Goal: Information Seeking & Learning: Learn about a topic

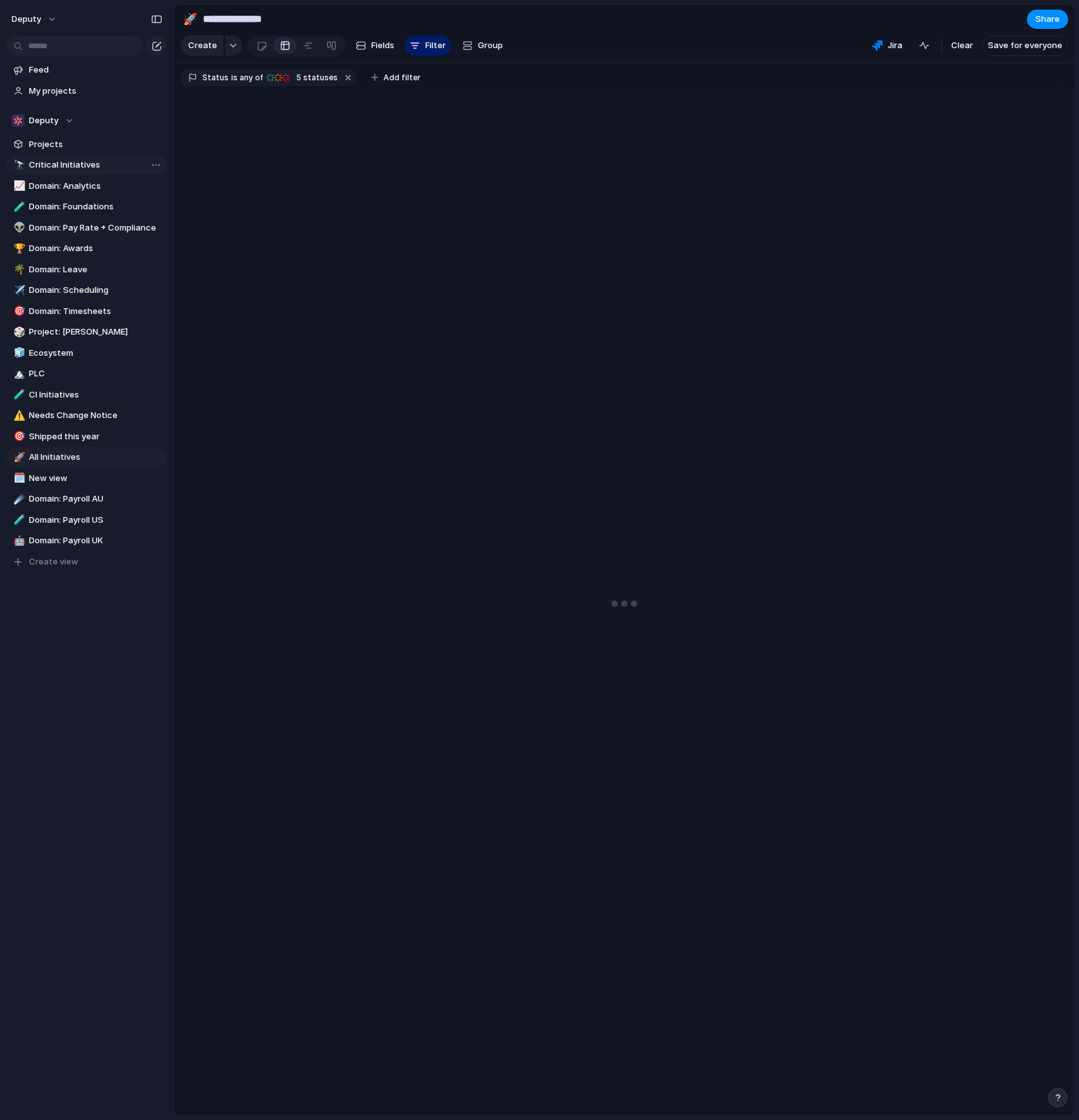
click at [75, 164] on span "Critical Initiatives" at bounding box center [95, 166] width 133 height 13
type input "**********"
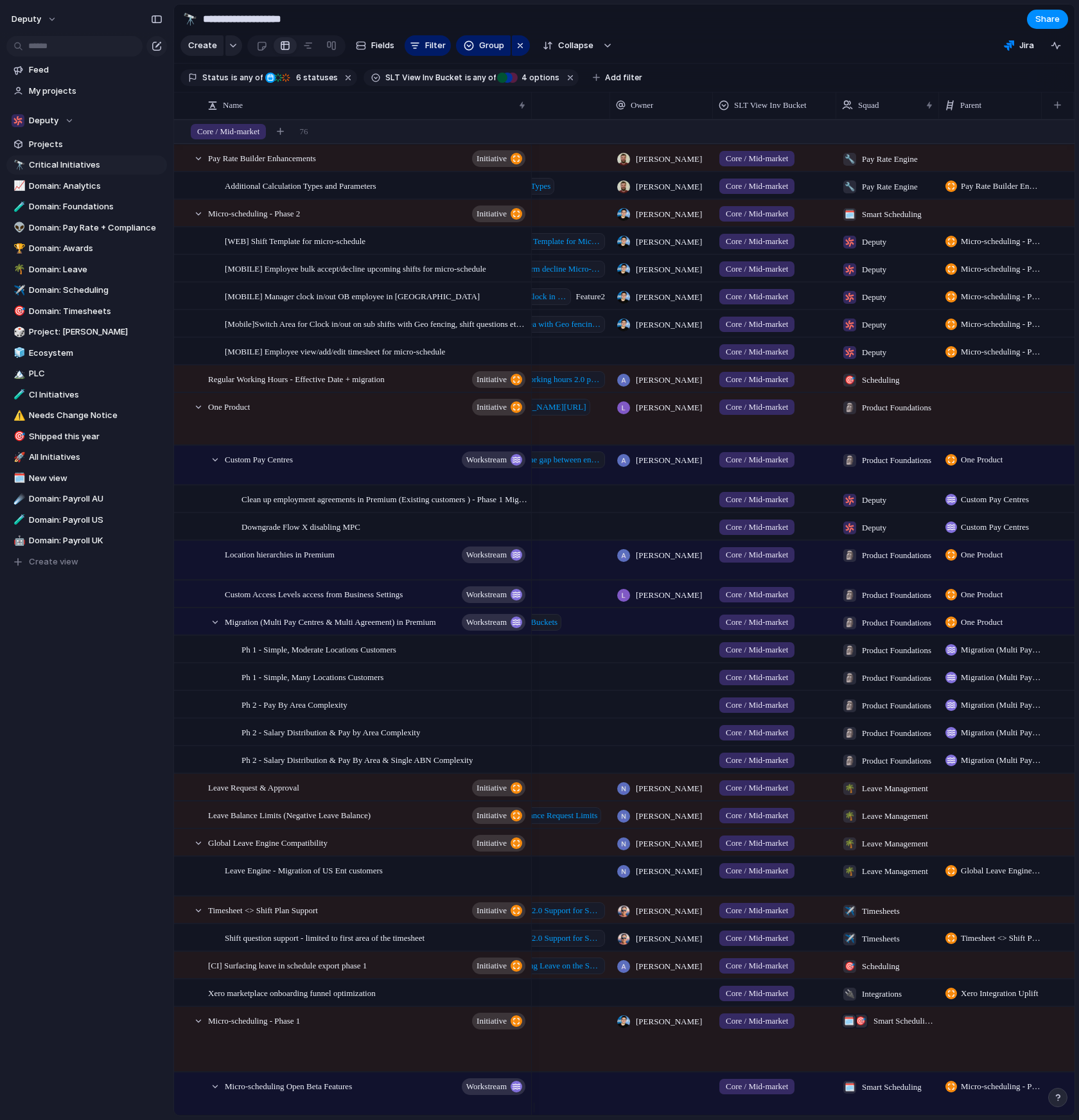
click at [991, 248] on span "Micro-scheduling - Phase 2" at bounding box center [1001, 242] width 81 height 13
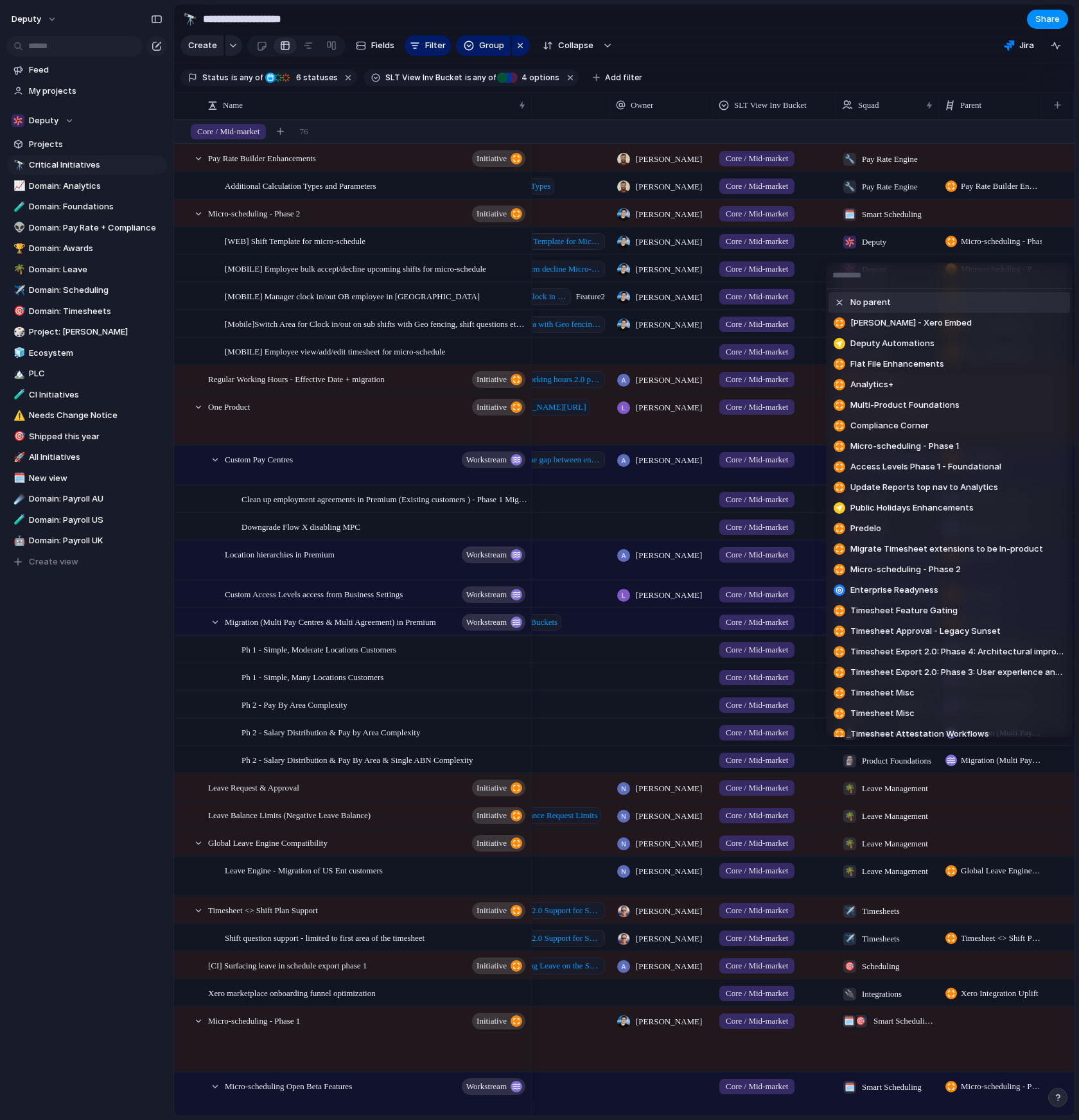
click at [807, 14] on div "No parent [PERSON_NAME] - Xero Embed Deputy Automations Flat File Enhancements …" at bounding box center [539, 560] width 1079 height 1120
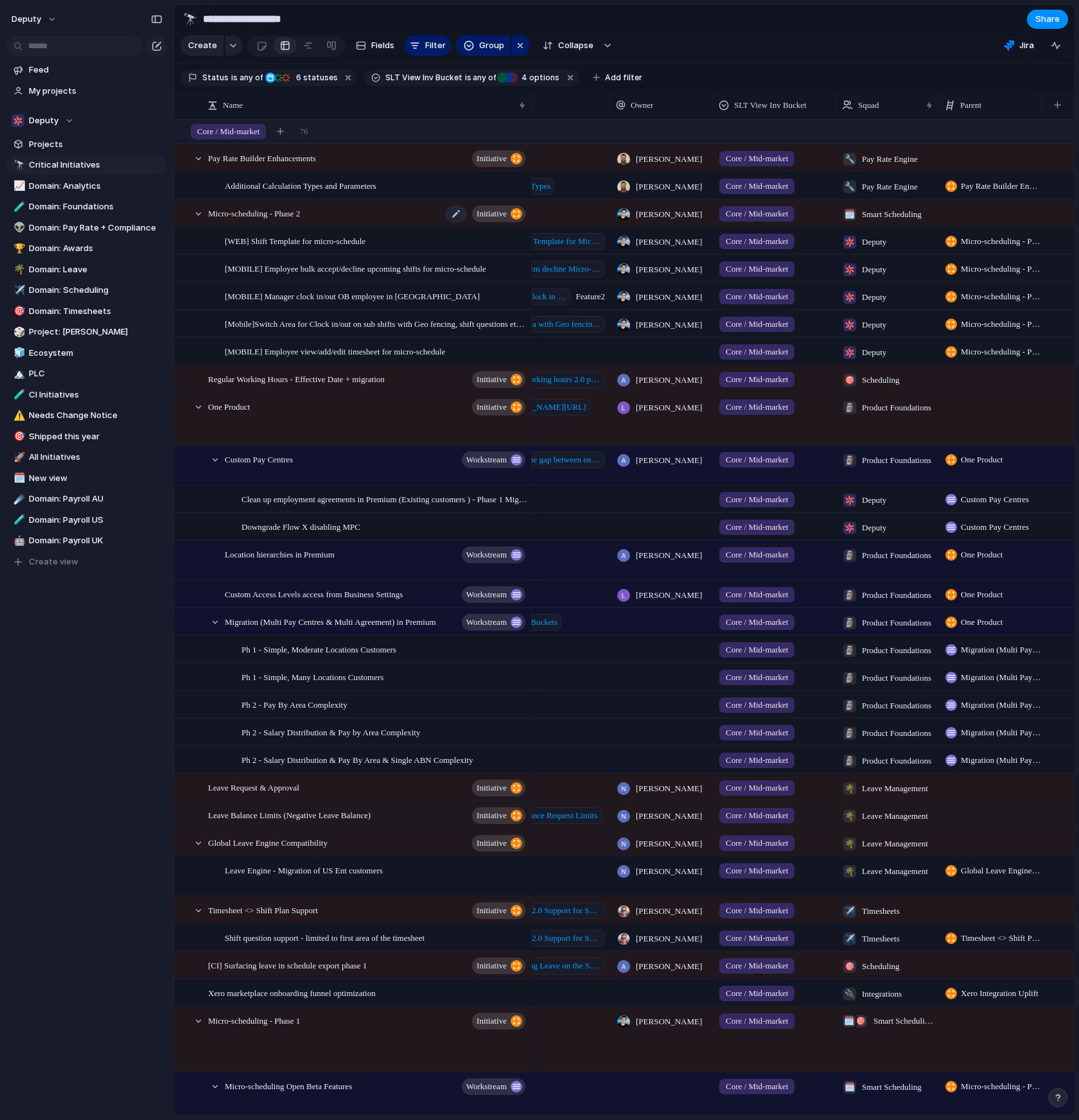
click at [334, 225] on div "Micro-scheduling - Phase 2 initiative" at bounding box center [368, 214] width 319 height 26
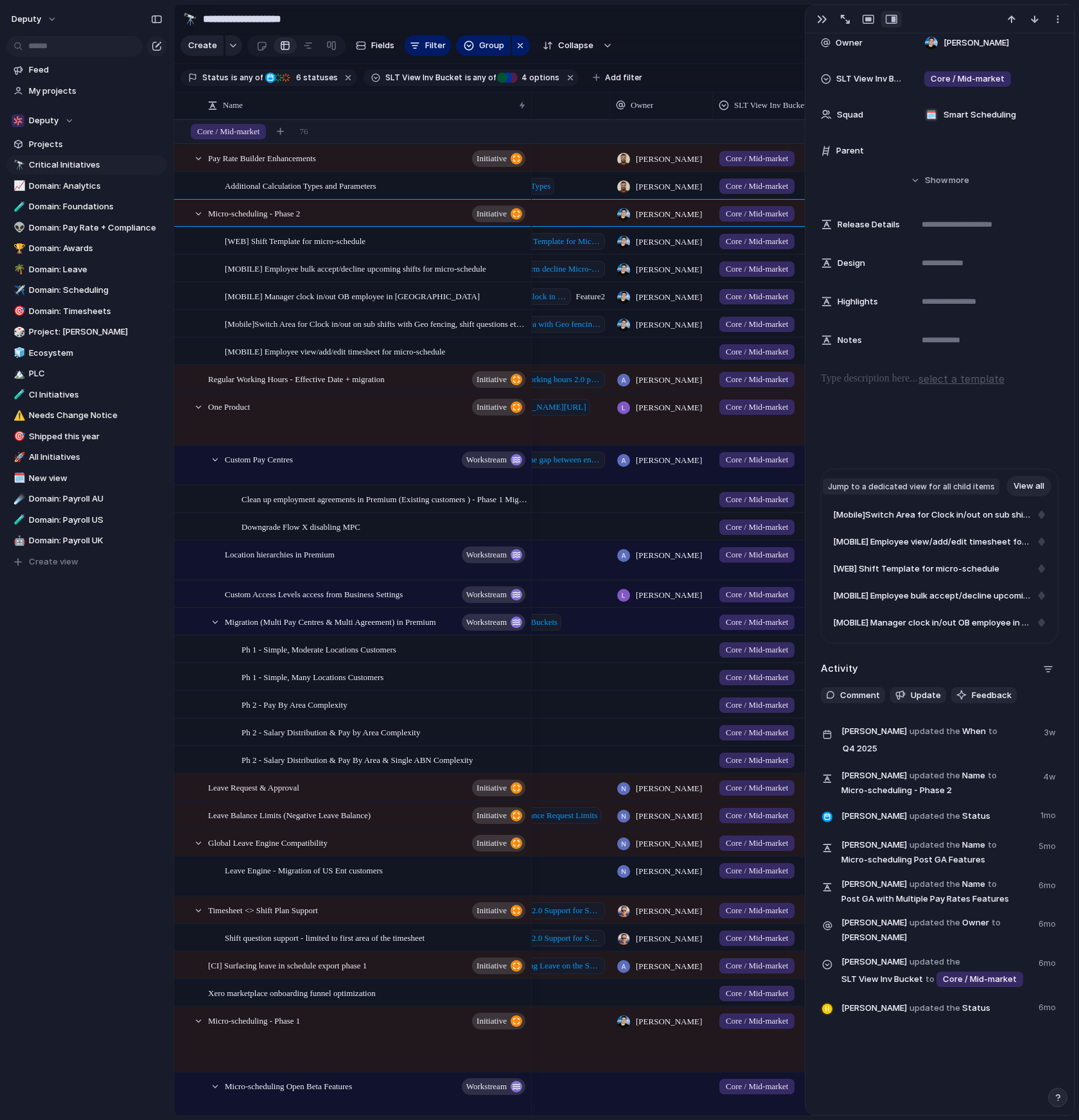
click at [1023, 489] on link "View all" at bounding box center [1028, 486] width 45 height 21
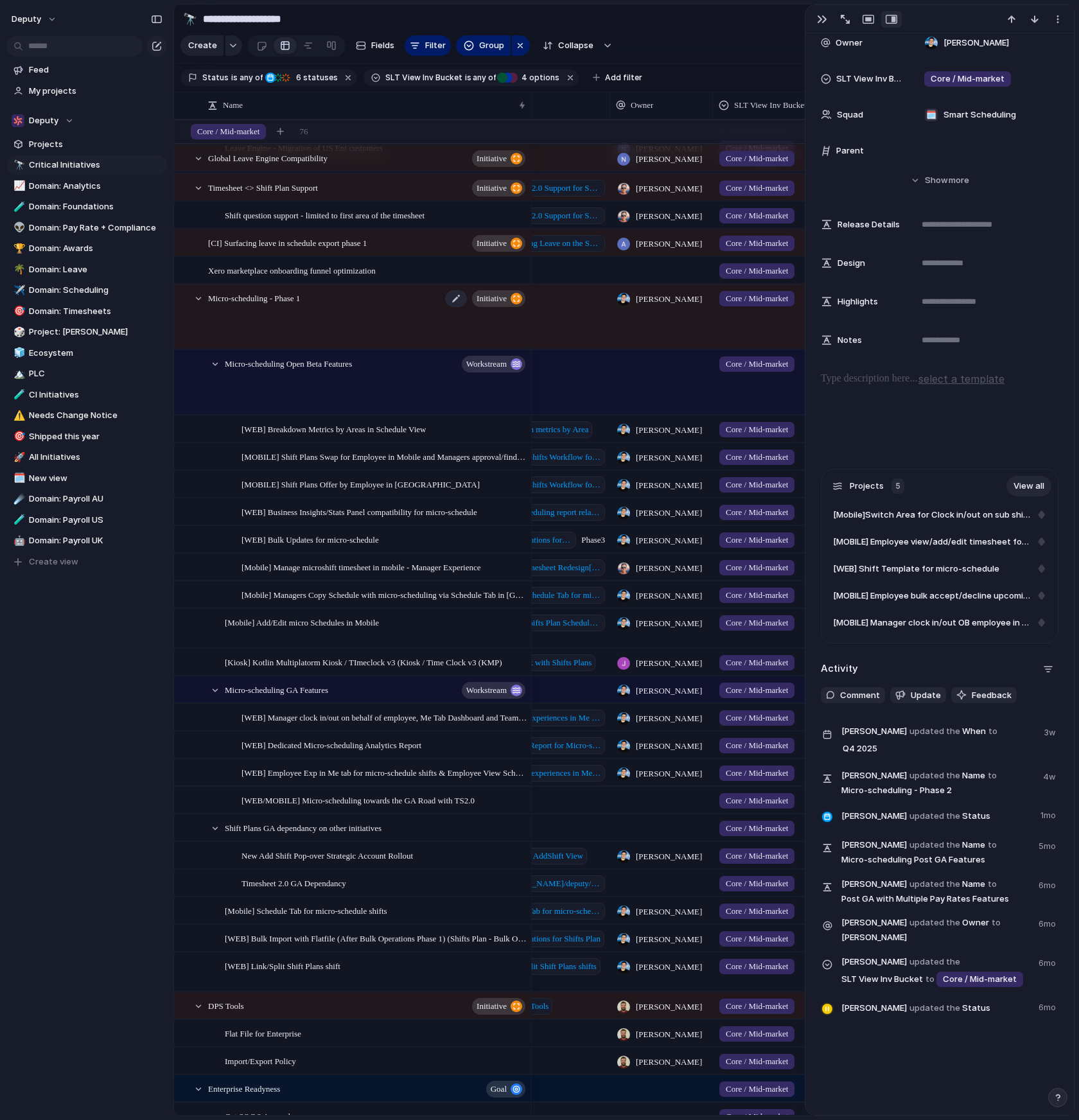
click at [415, 304] on div "Micro-scheduling - Phase 1 initiative" at bounding box center [368, 317] width 319 height 64
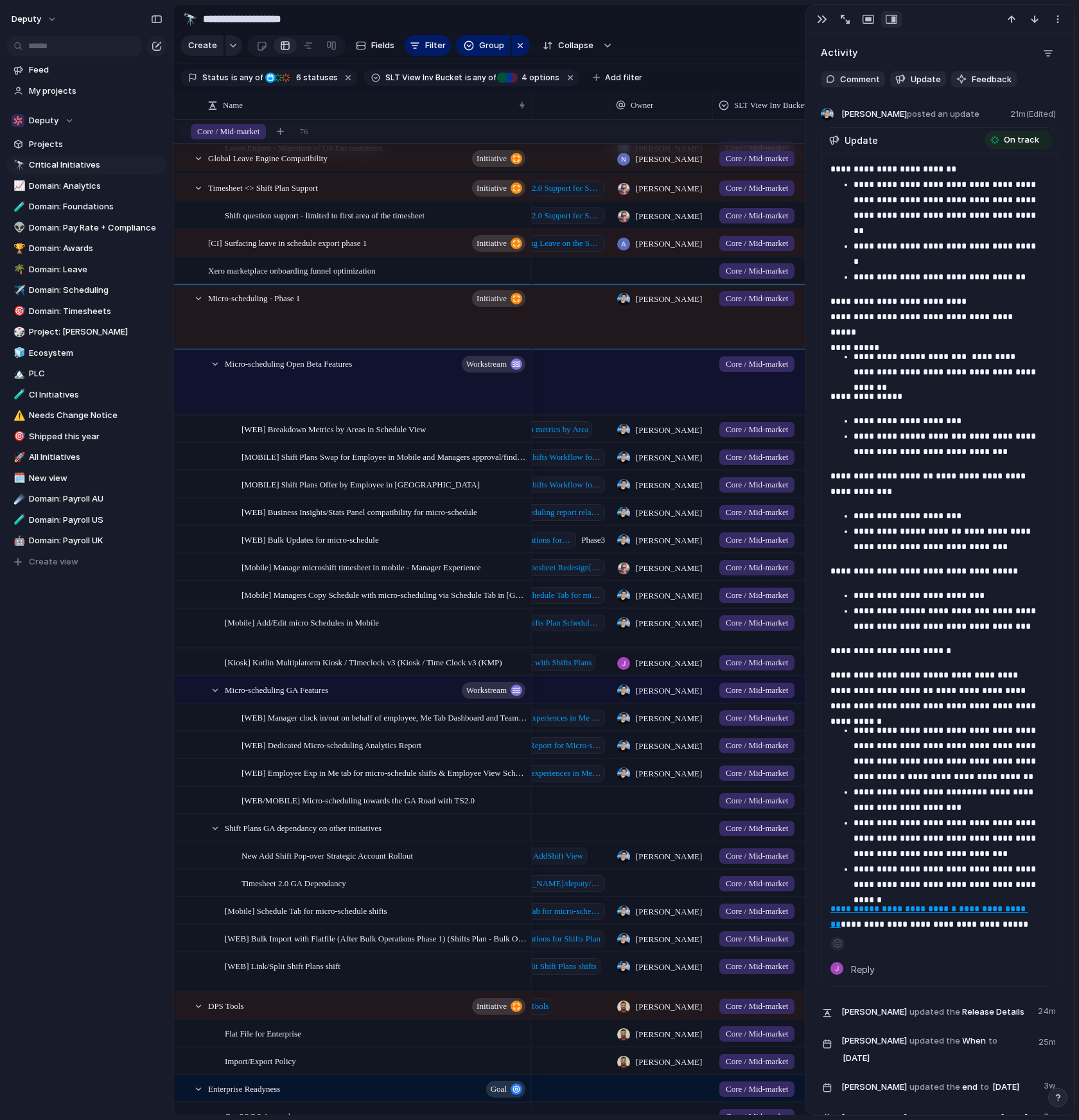
scroll to position [1136, 0]
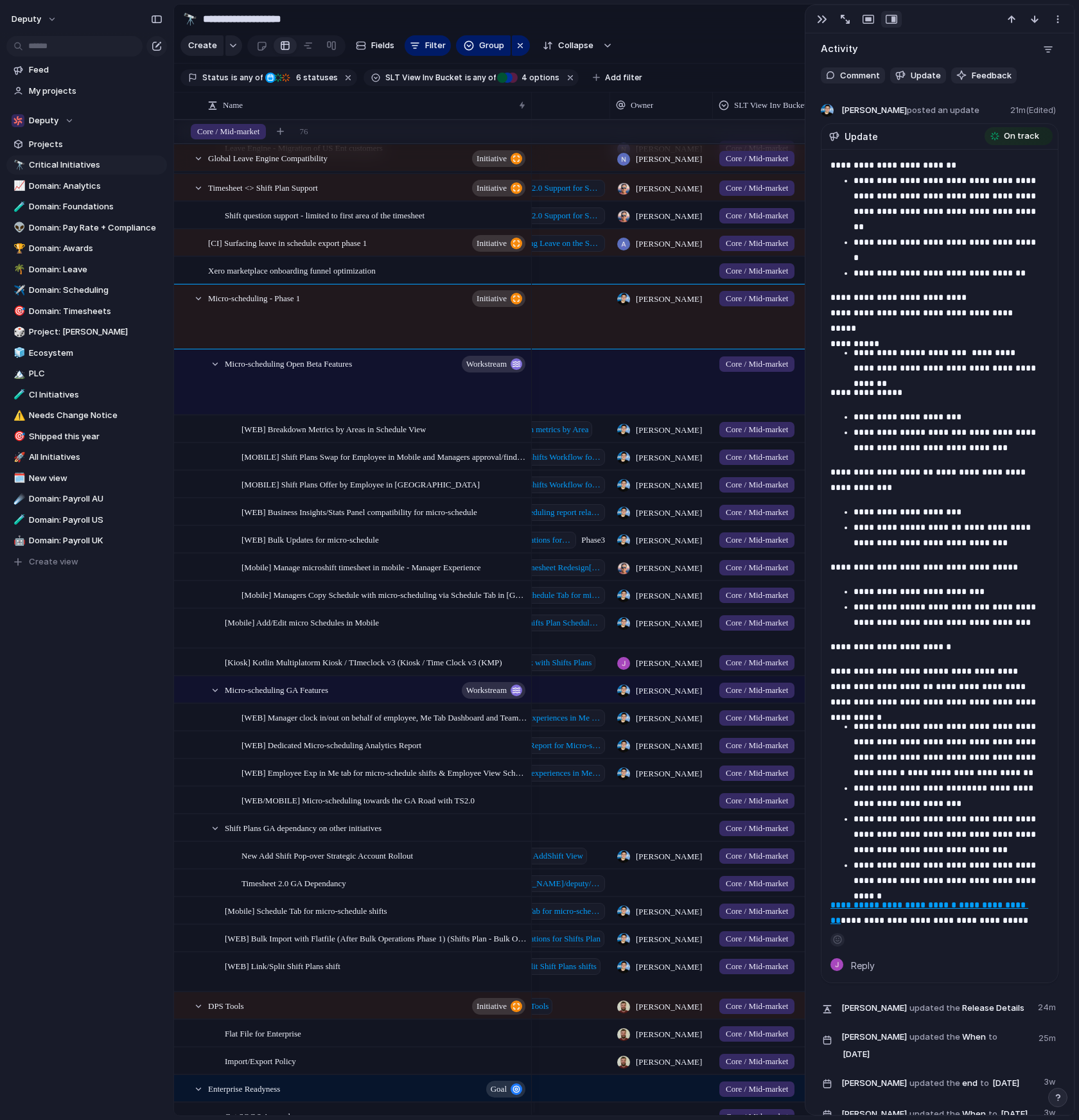
click at [959, 905] on u "**********" at bounding box center [929, 912] width 198 height 24
click at [846, 19] on div "button" at bounding box center [845, 19] width 9 height 9
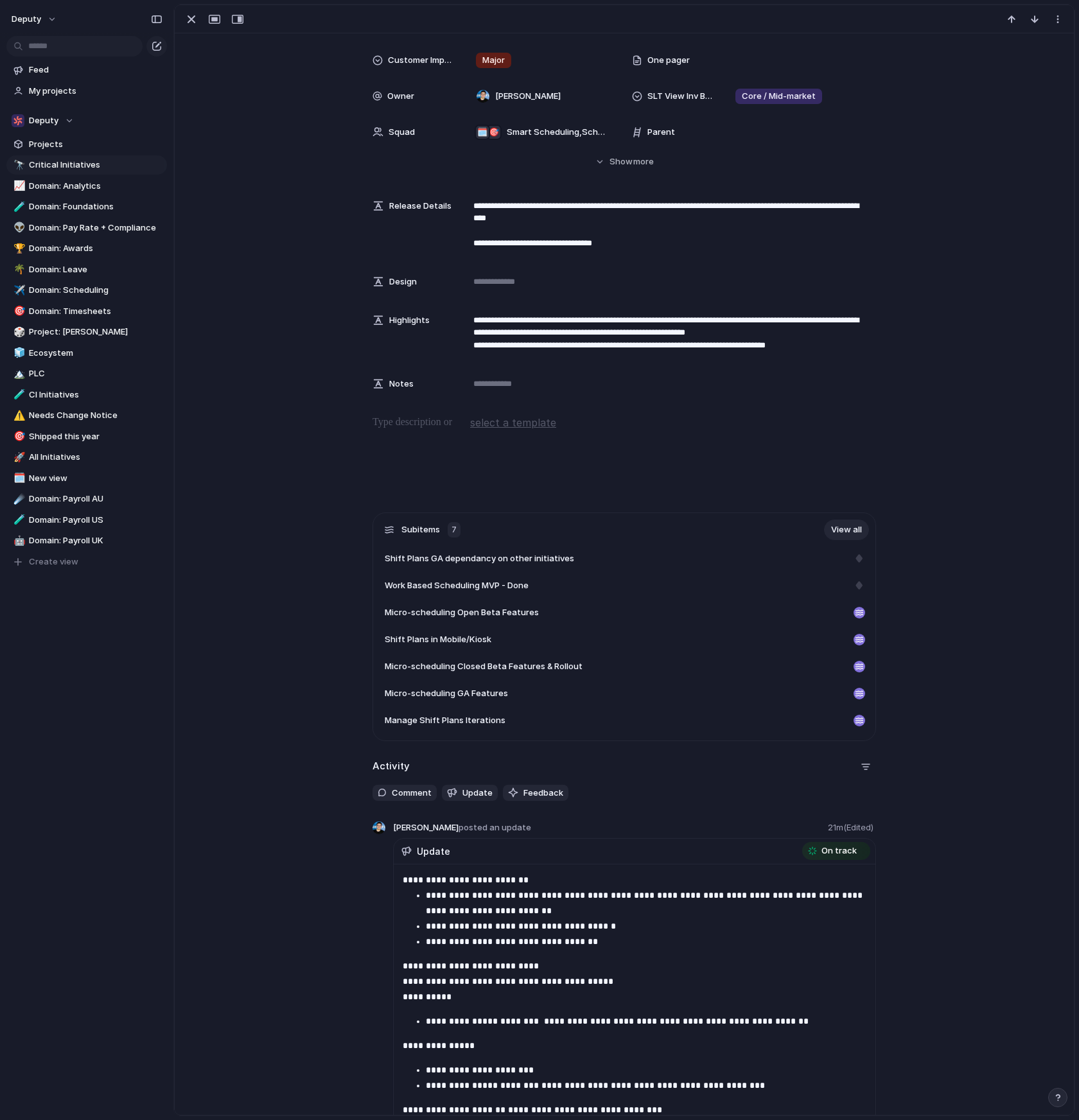
scroll to position [103, 0]
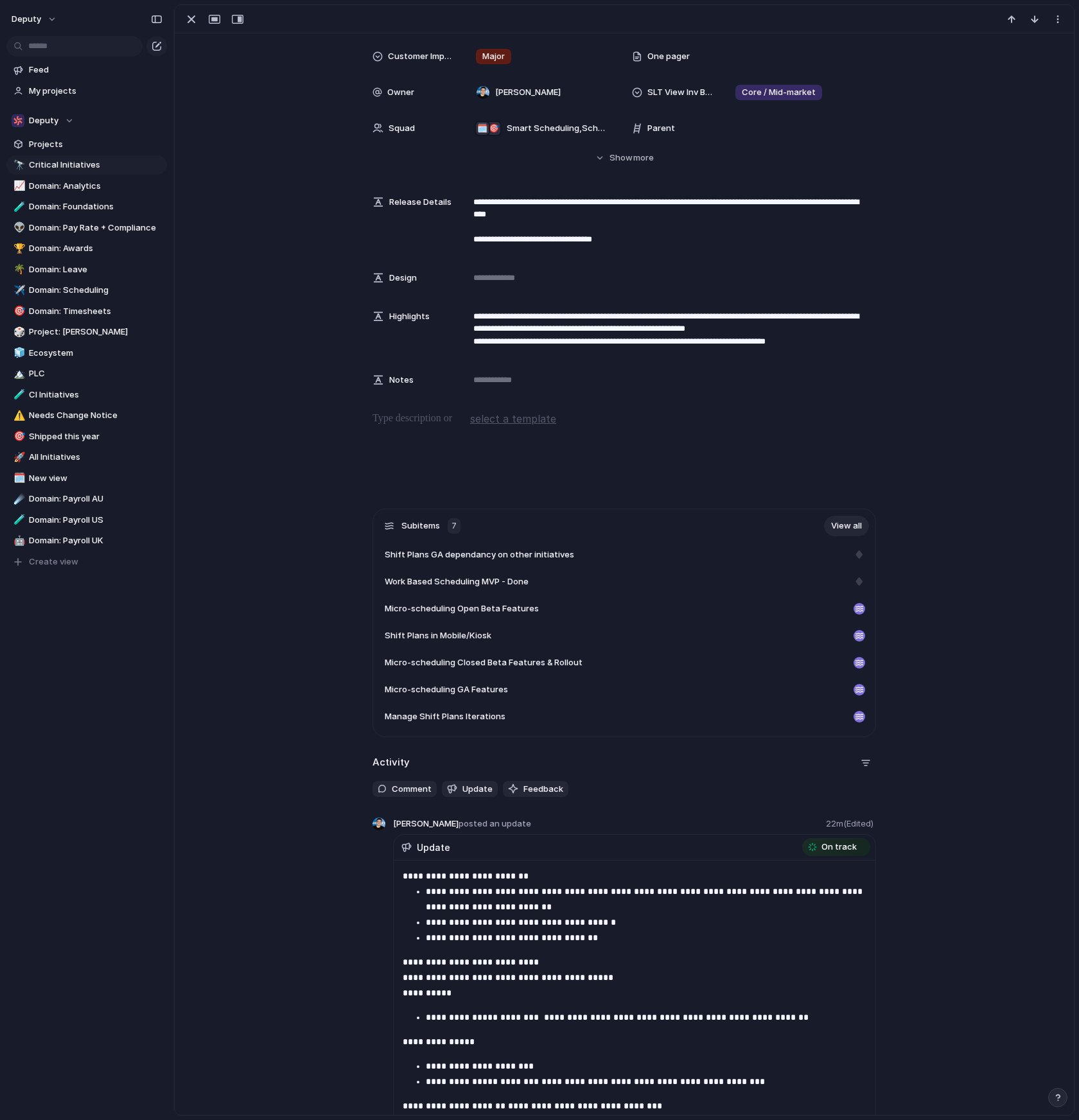
click at [854, 824] on span "22m (Edited)" at bounding box center [850, 824] width 50 height 13
click at [484, 823] on span "posted an update" at bounding box center [494, 823] width 73 height 10
click at [393, 825] on span "[PERSON_NAME] posted an update" at bounding box center [461, 824] width 138 height 13
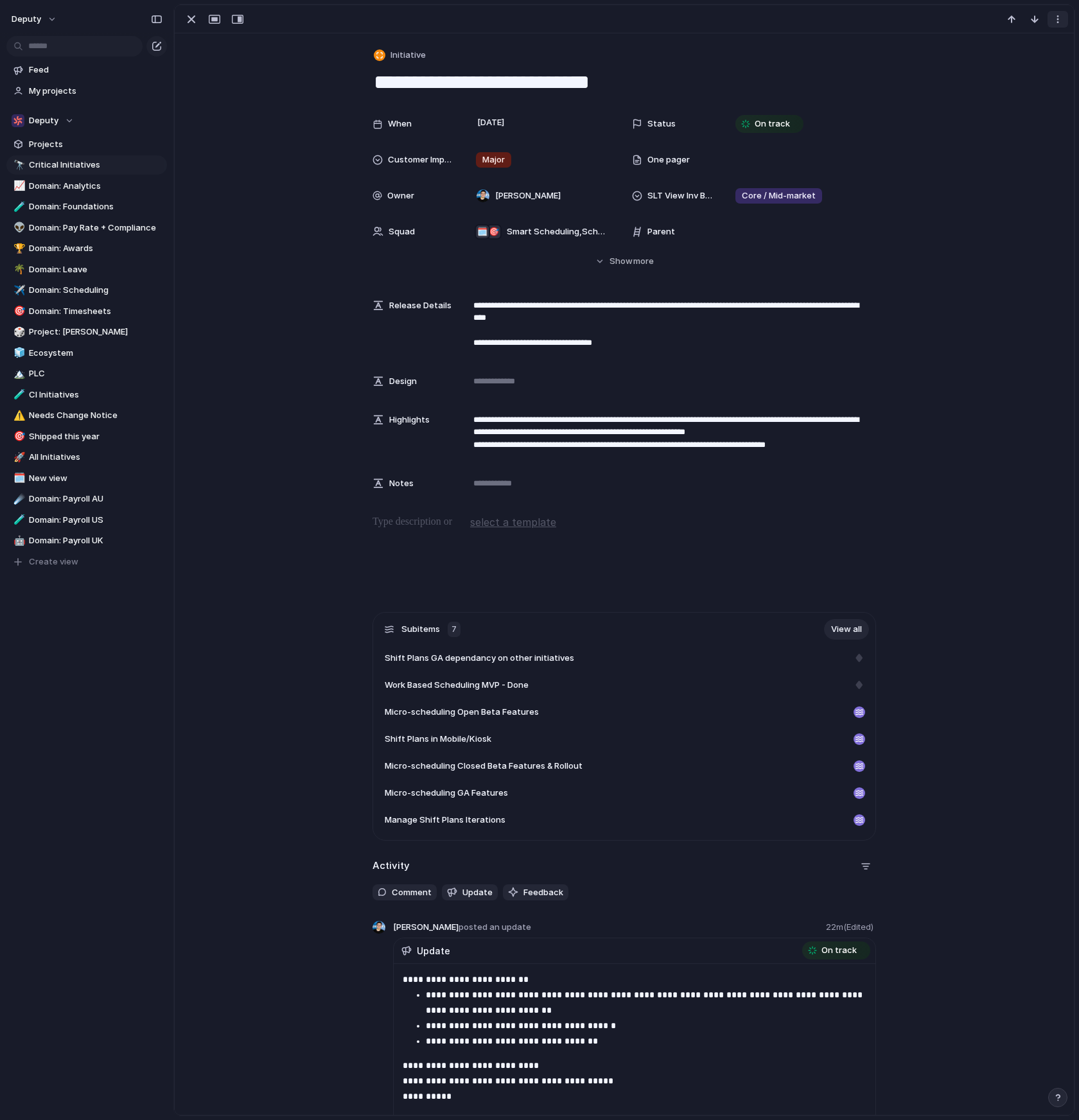
click at [1056, 20] on div "button" at bounding box center [1058, 19] width 10 height 10
click at [189, 19] on div "button" at bounding box center [191, 19] width 15 height 15
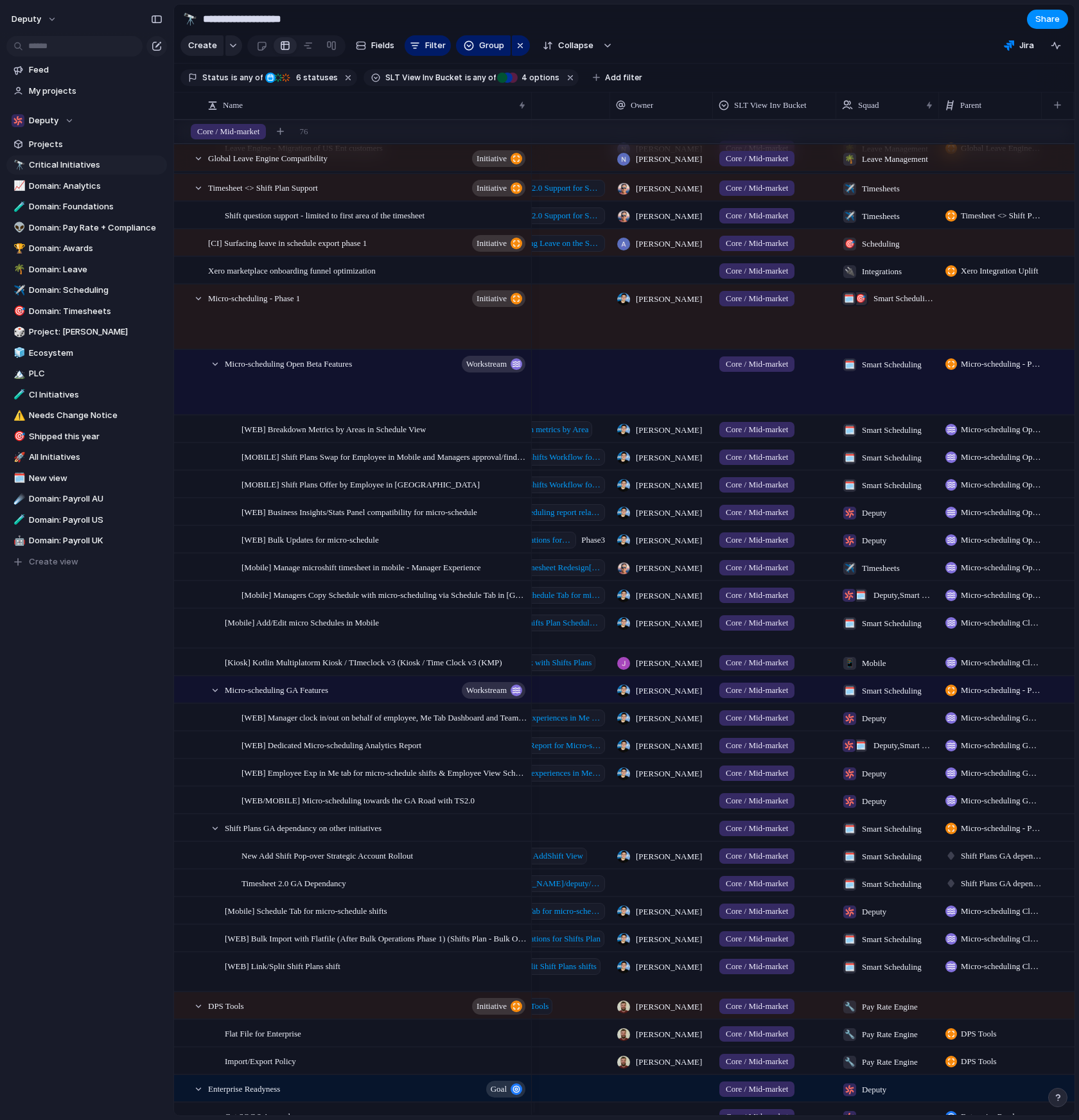
click at [556, 317] on div at bounding box center [542, 316] width 138 height 64
click at [274, 305] on span "Micro-scheduling - Phase 1" at bounding box center [253, 297] width 92 height 15
click at [260, 305] on span "Micro-scheduling - Phase 1" at bounding box center [253, 297] width 92 height 15
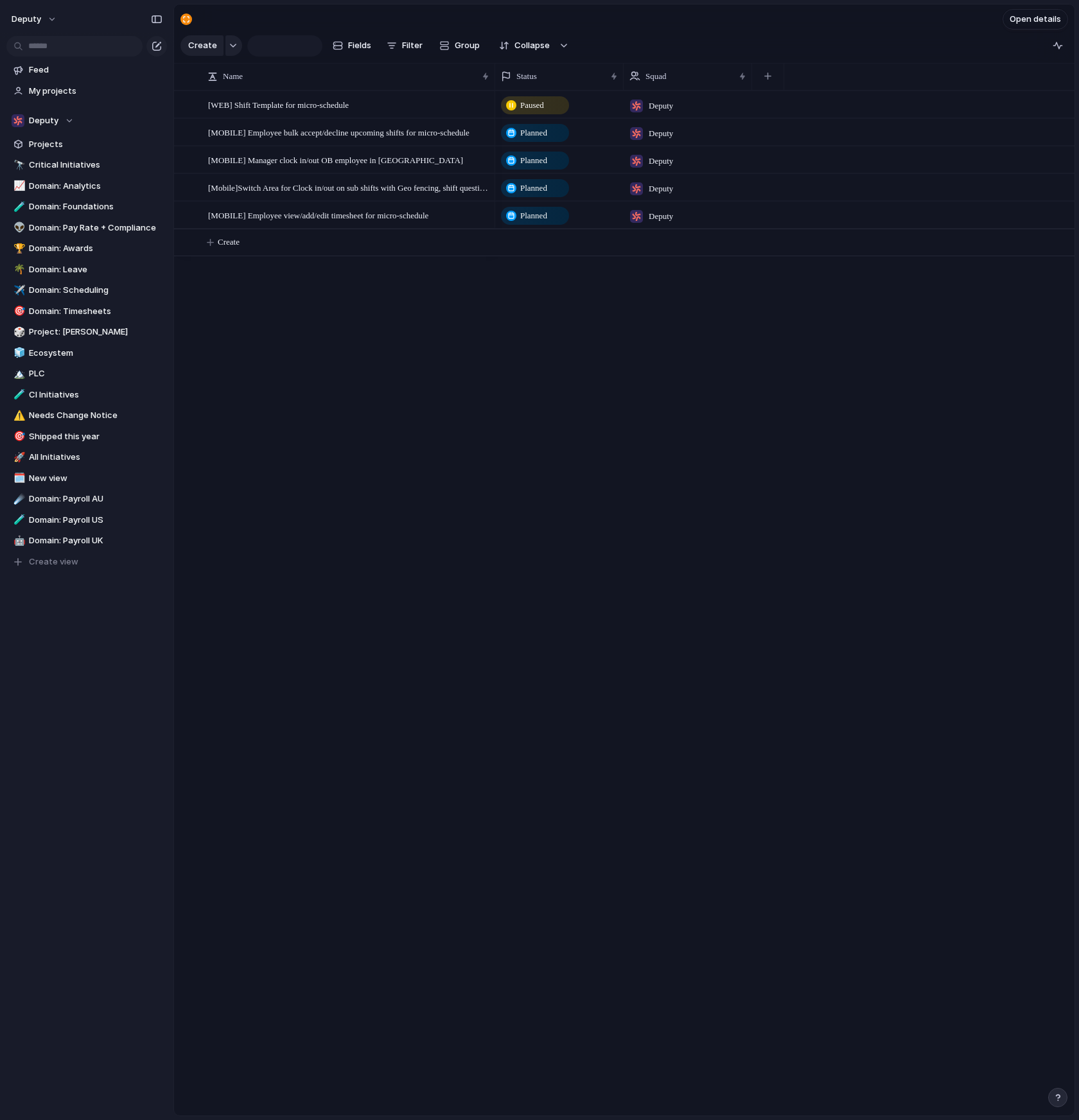
type input "**********"
click at [382, 108] on div "[WEB] Shift Template for micro-schedule" at bounding box center [349, 105] width 283 height 26
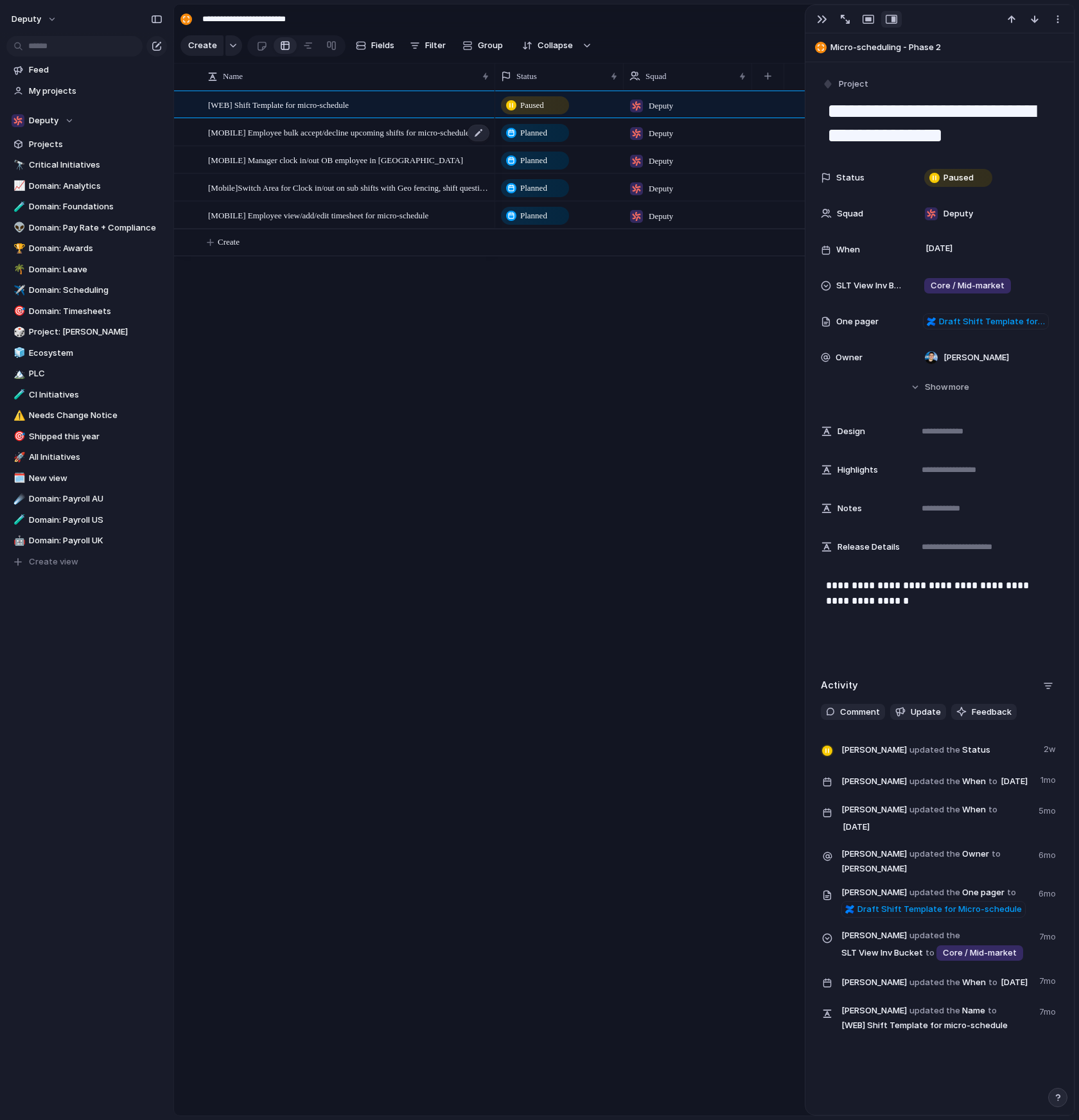
click at [388, 138] on span "[MOBILE] Employee bulk accept/decline upcoming shifts for micro-schedule" at bounding box center [338, 132] width 262 height 15
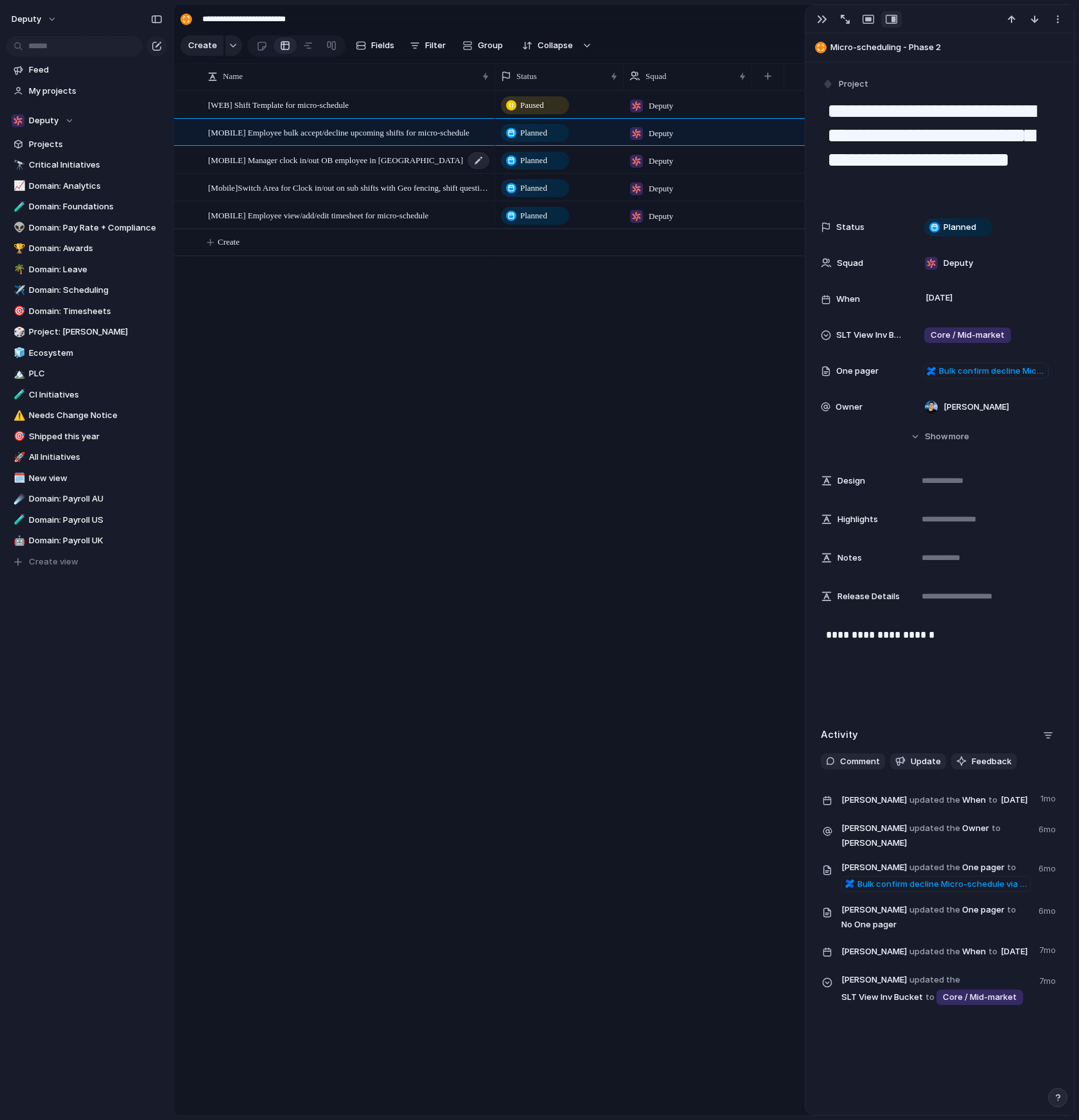
click at [386, 164] on span "[MOBILE] Manager clock in/out OB employee in [GEOGRAPHIC_DATA]" at bounding box center [335, 160] width 255 height 15
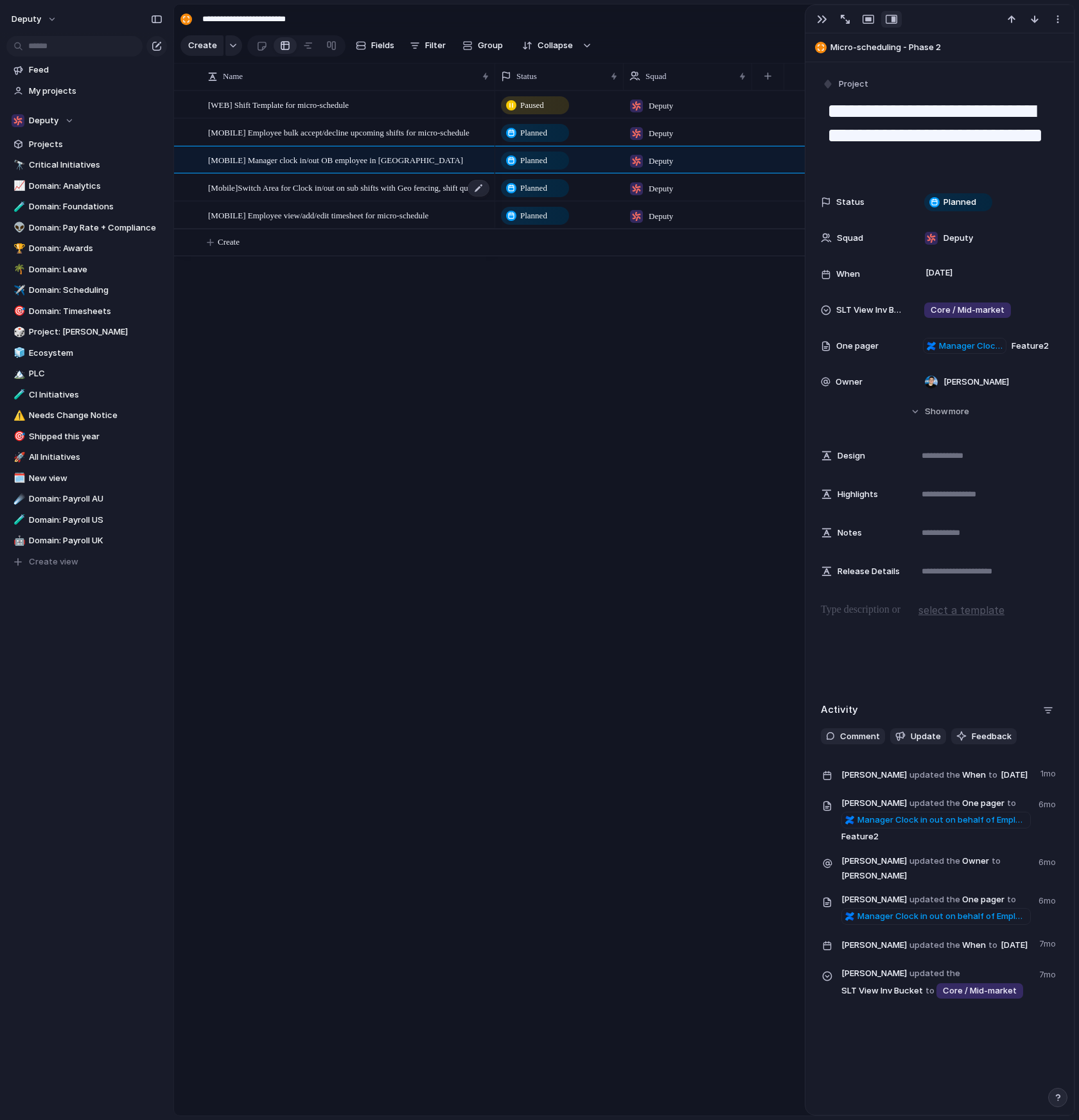
click at [390, 190] on span "[Mobile]Switch Area for Clock in/out on sub shifts with Geo fencing, shift ques…" at bounding box center [349, 187] width 283 height 15
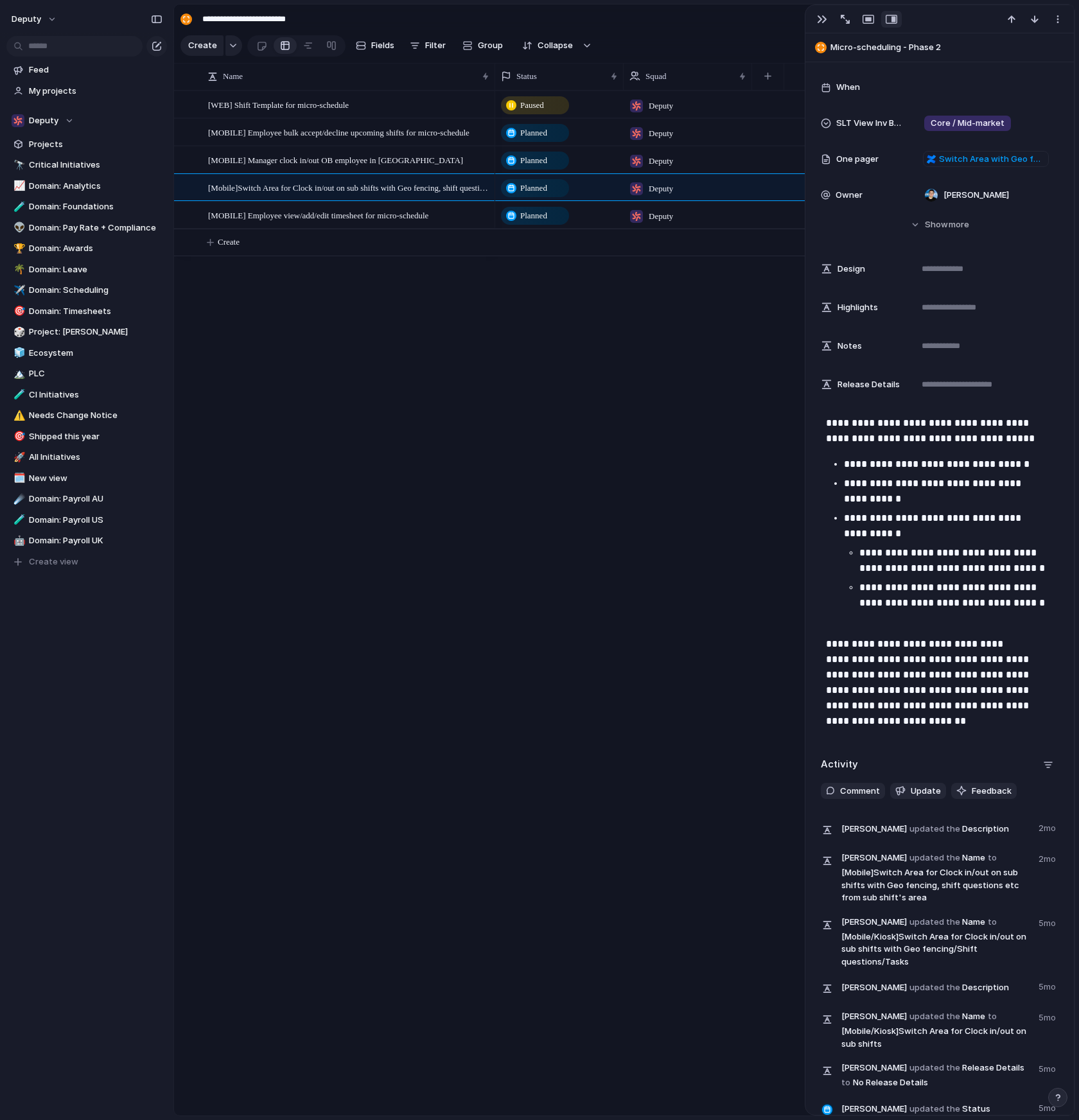
scroll to position [462, 0]
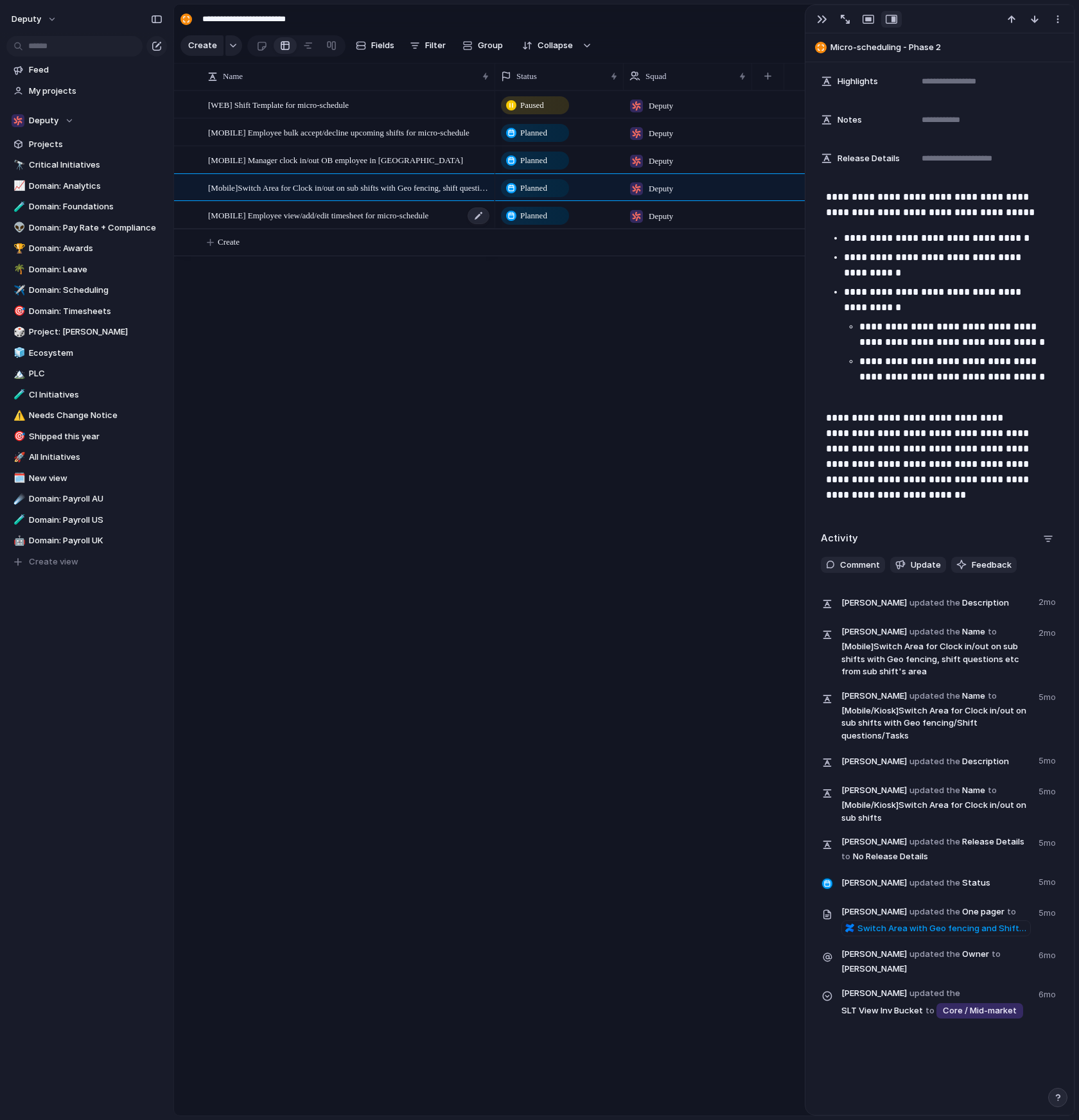
click at [428, 222] on span "[MOBILE] Employee view/add/edit timesheet for micro-schedule" at bounding box center [318, 215] width 220 height 15
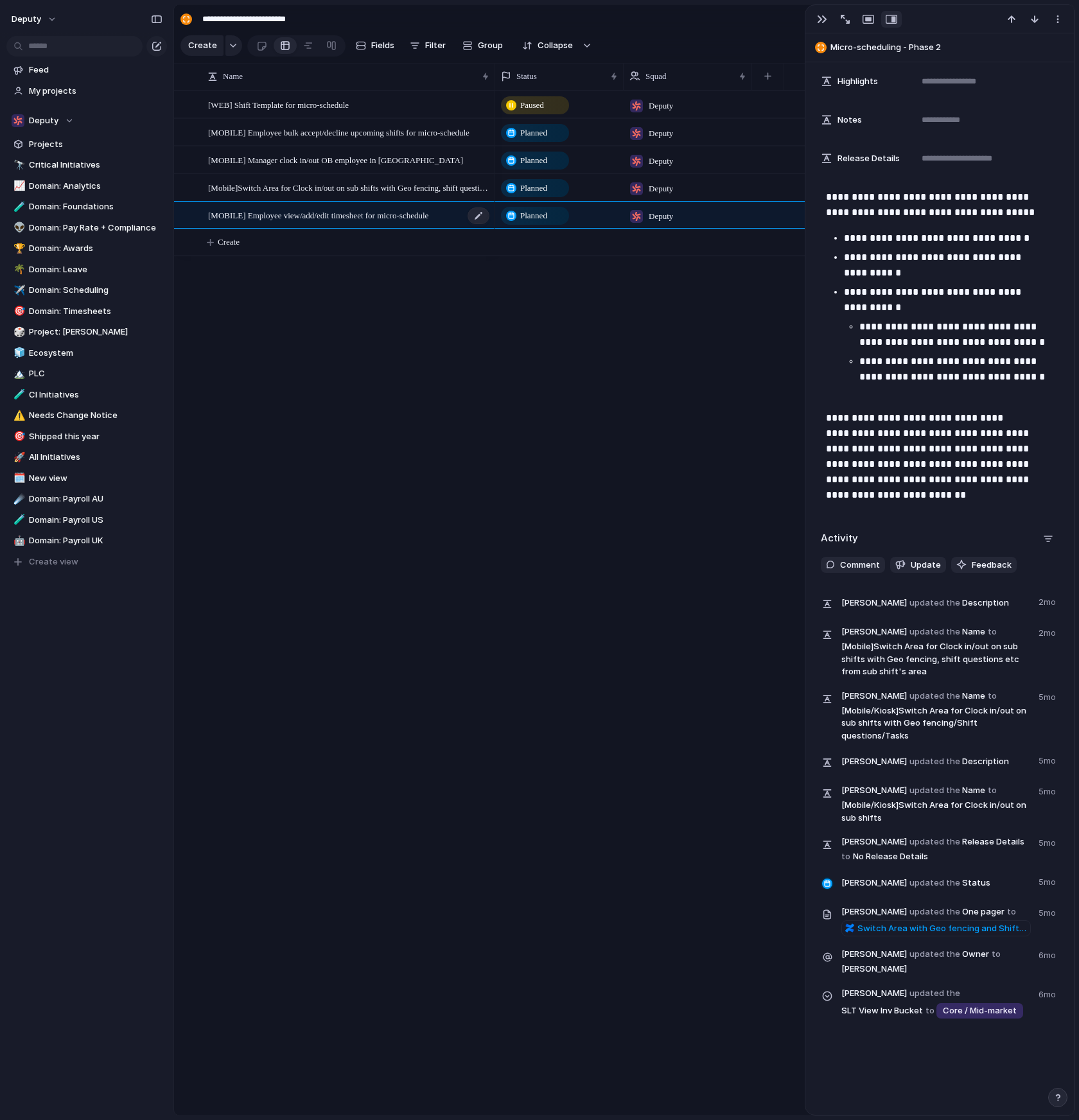
type textarea "**********"
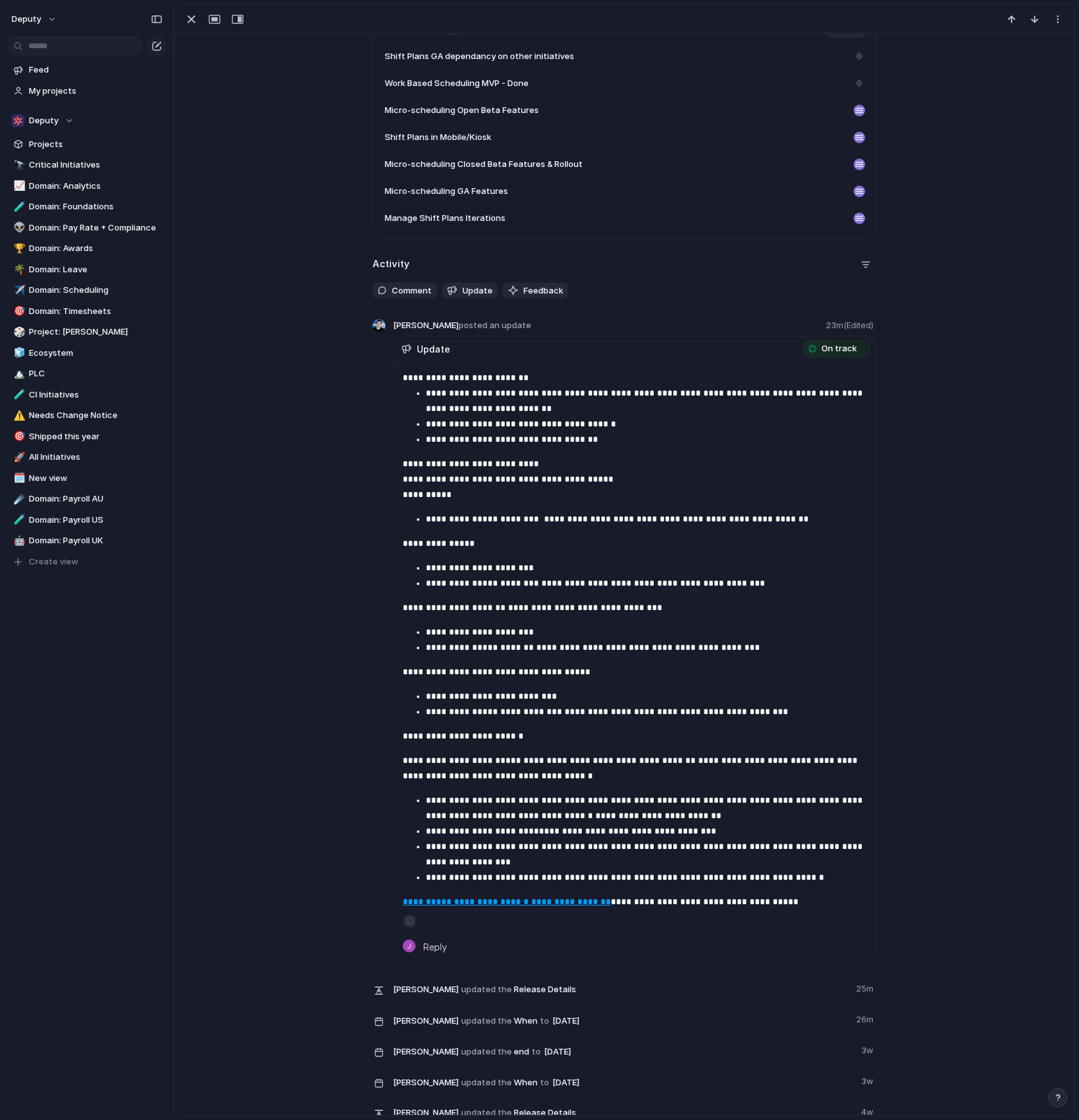
scroll to position [714, 0]
